Goal: Task Accomplishment & Management: Manage account settings

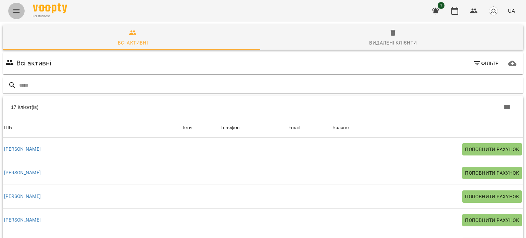
click at [14, 9] on icon "Menu" at bounding box center [16, 11] width 6 height 4
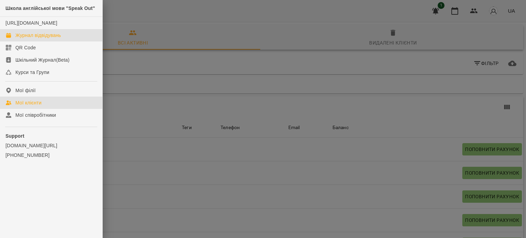
click at [28, 39] on div "Журнал відвідувань" at bounding box center [38, 35] width 46 height 7
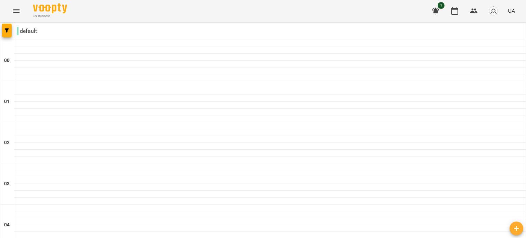
scroll to position [606, 0]
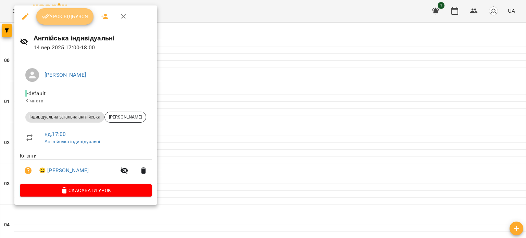
click at [85, 14] on span "Урок відбувся" at bounding box center [65, 16] width 47 height 8
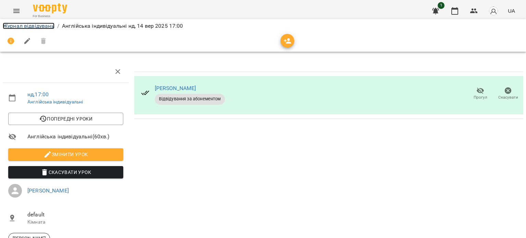
click at [49, 24] on link "Журнал відвідувань" at bounding box center [29, 26] width 52 height 7
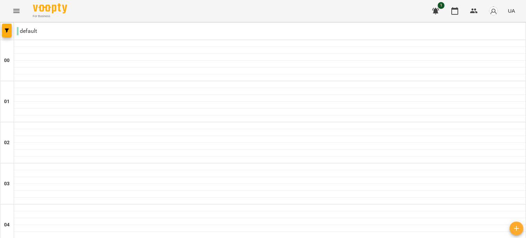
scroll to position [697, 0]
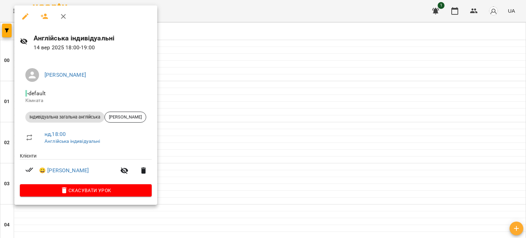
click at [179, 89] on div at bounding box center [263, 119] width 526 height 238
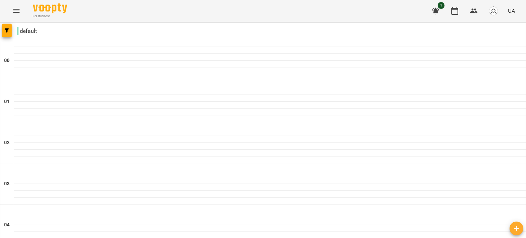
scroll to position [674, 0]
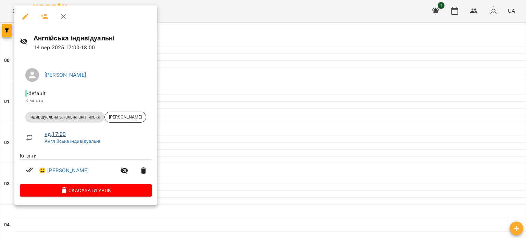
click at [59, 135] on link "нд , 17:00" at bounding box center [55, 134] width 21 height 7
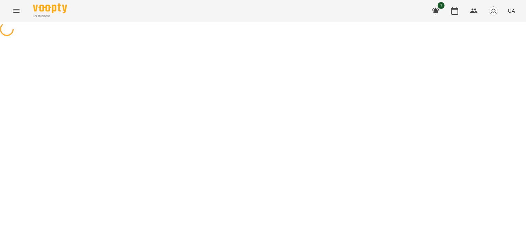
select select "*"
select select "**********"
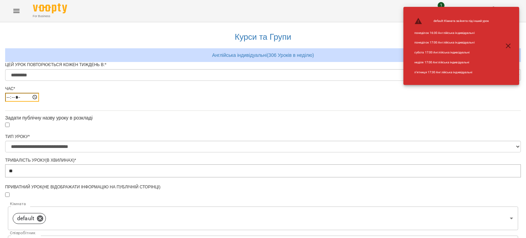
click at [39, 102] on input "*****" at bounding box center [22, 97] width 34 height 9
type input "*****"
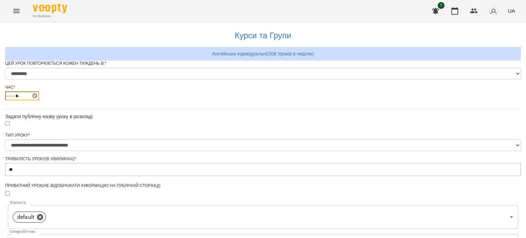
scroll to position [278, 0]
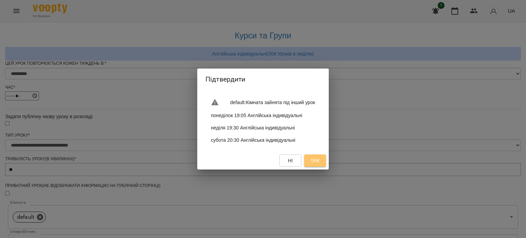
click at [319, 162] on span "Так" at bounding box center [314, 160] width 9 height 8
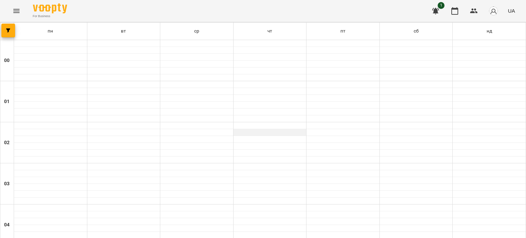
scroll to position [747, 0]
click at [15, 10] on icon "Menu" at bounding box center [16, 11] width 8 height 8
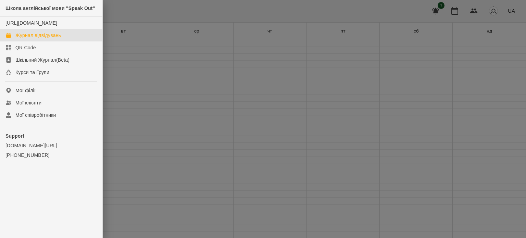
click at [33, 39] on div "Журнал відвідувань" at bounding box center [38, 35] width 46 height 7
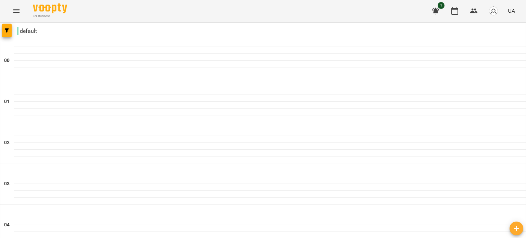
scroll to position [515, 0]
type input "**********"
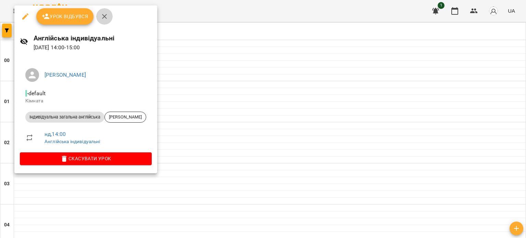
click at [106, 13] on icon "button" at bounding box center [104, 16] width 8 height 8
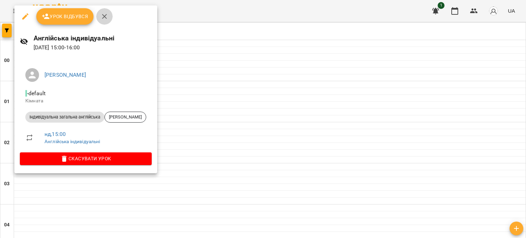
click at [105, 15] on icon "button" at bounding box center [104, 16] width 5 height 5
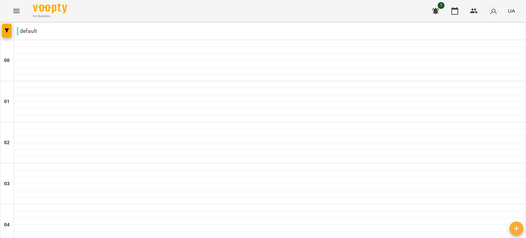
scroll to position [722, 0]
click at [23, 17] on div "For Business 1 UA" at bounding box center [263, 11] width 526 height 22
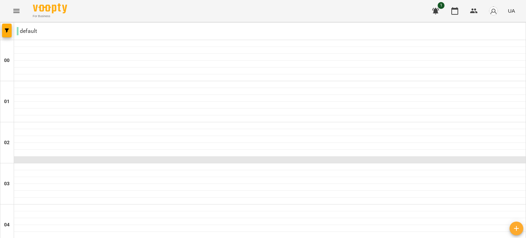
scroll to position [792, 0]
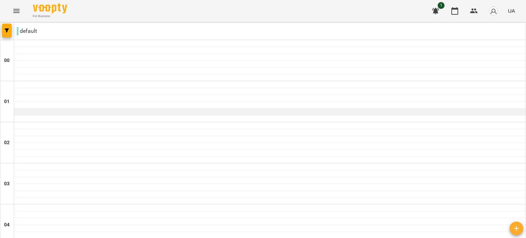
scroll to position [649, 0]
